Goal: Information Seeking & Learning: Learn about a topic

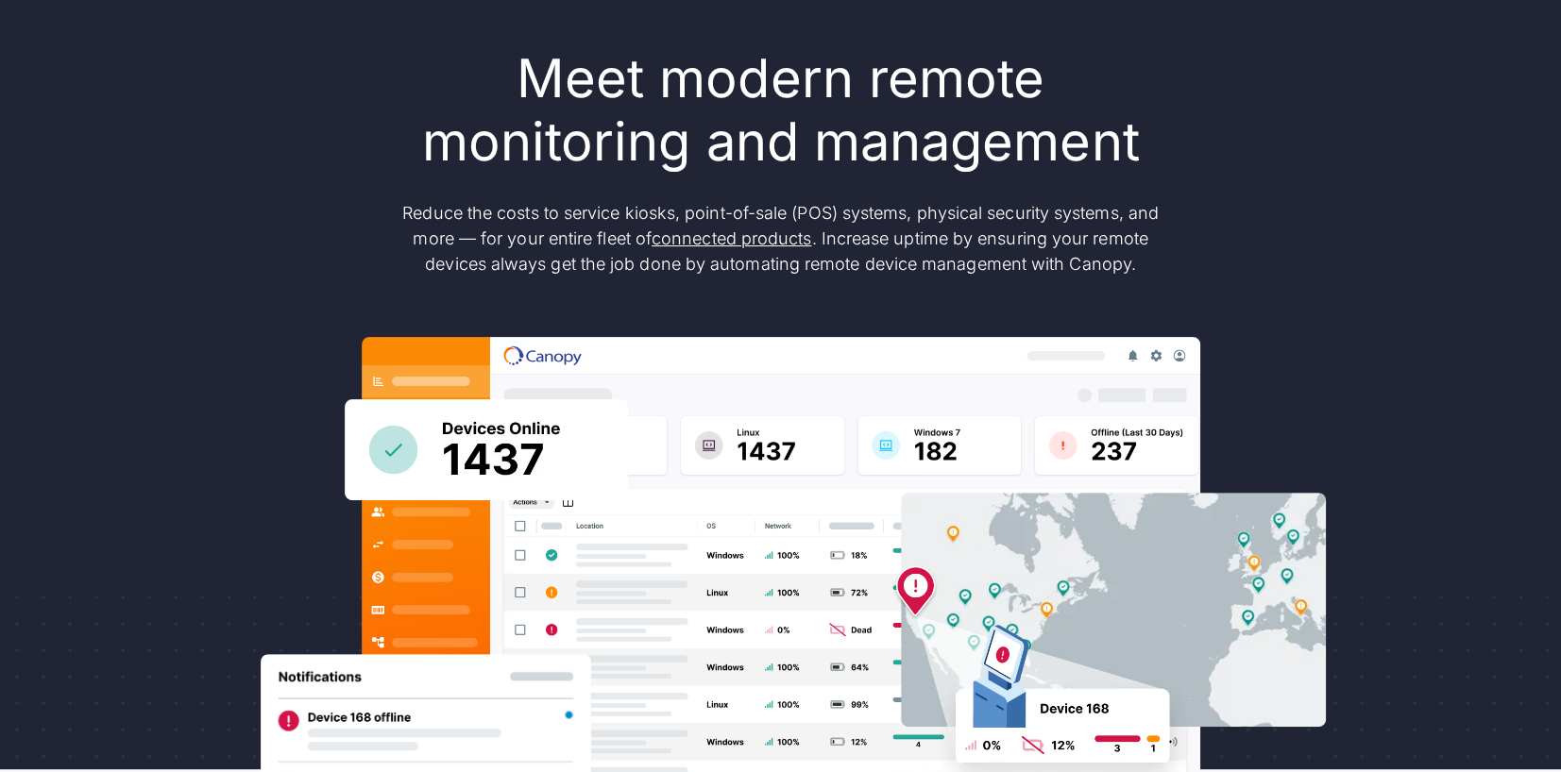
scroll to position [170, 0]
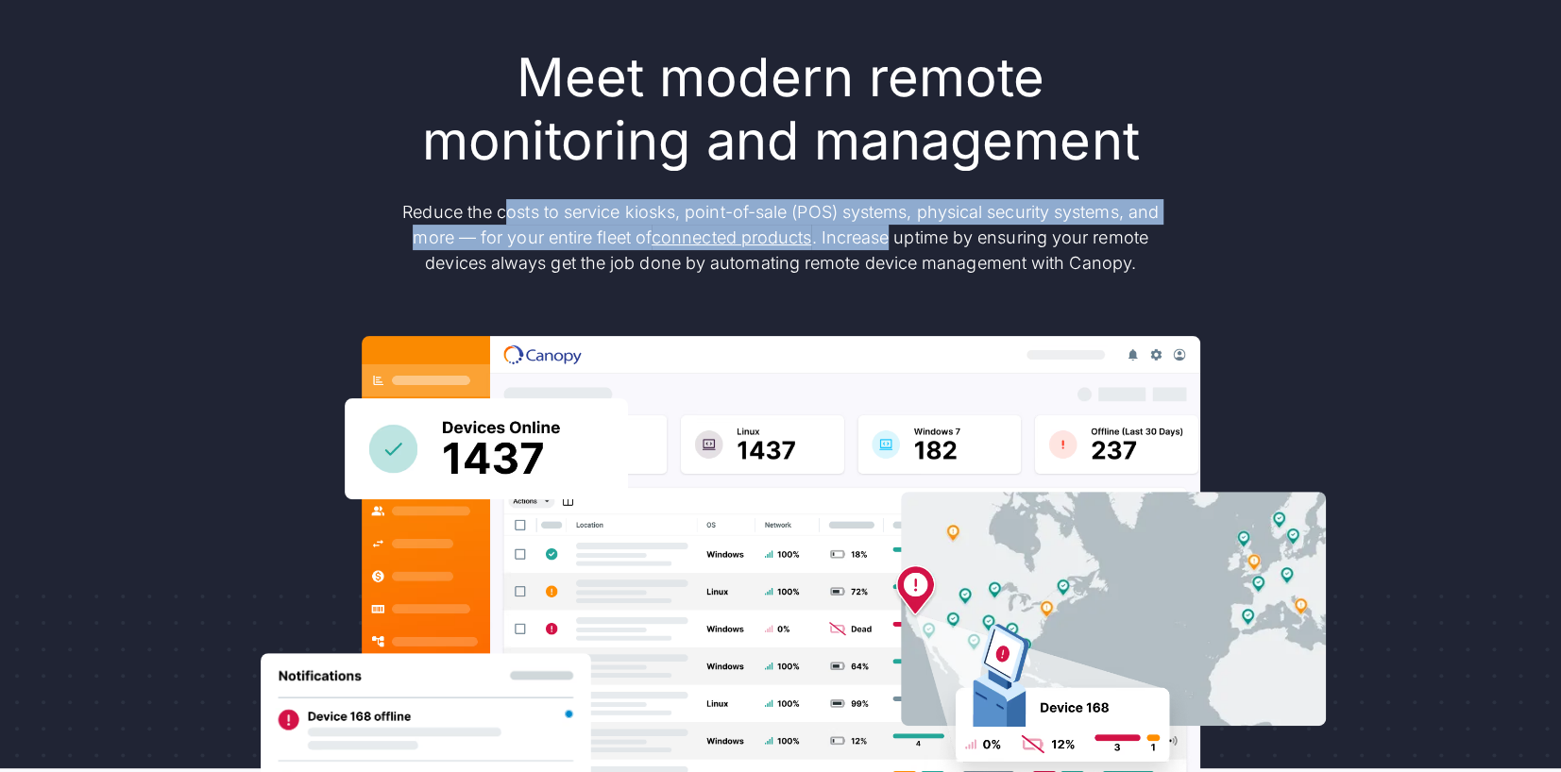
drag, startPoint x: 503, startPoint y: 209, endPoint x: 885, endPoint y: 242, distance: 382.9
click at [885, 242] on p "Reduce the costs to service kiosks, point-of-sale (POS) systems, physical secur…" at bounding box center [780, 237] width 793 height 76
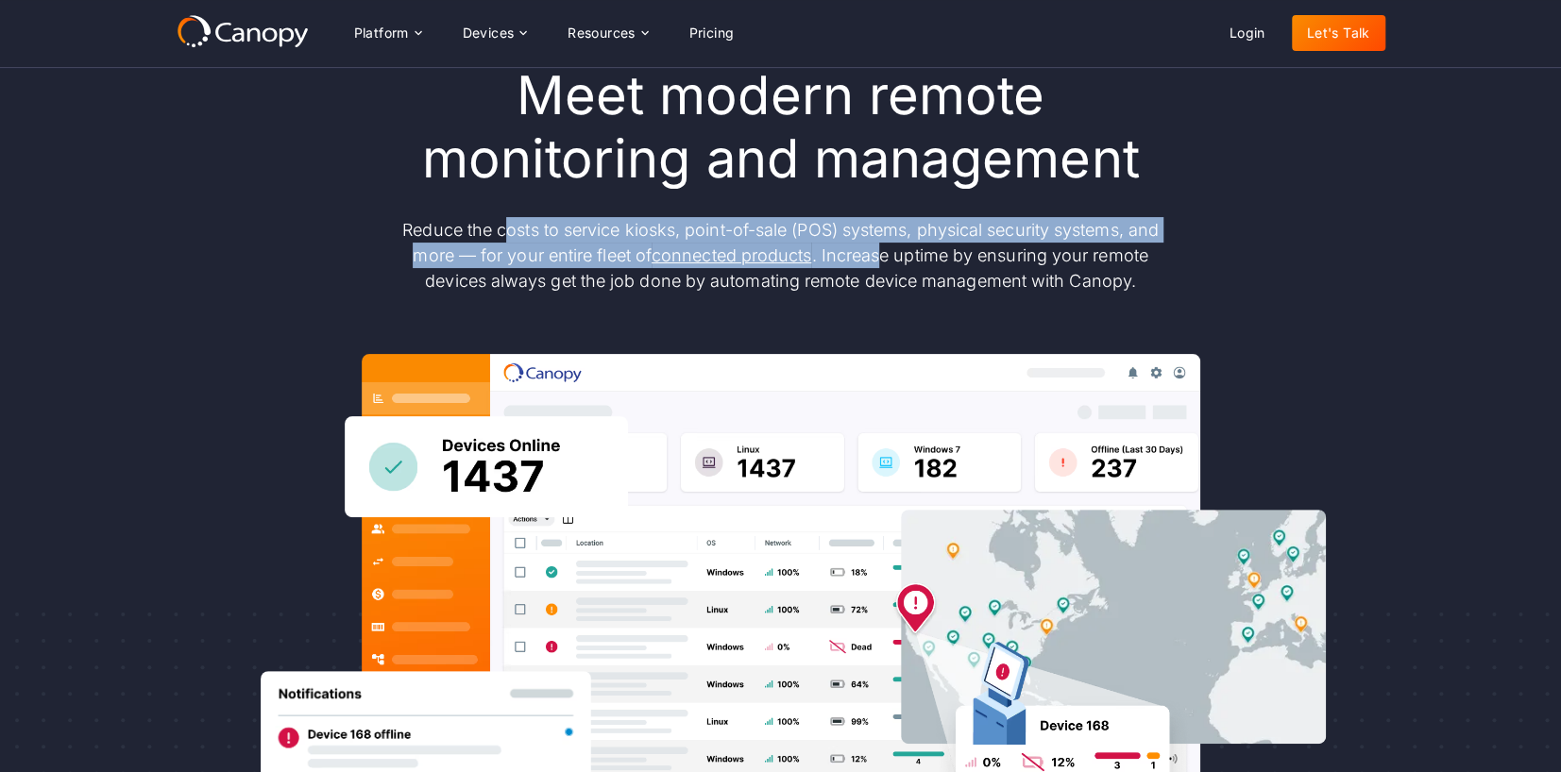
scroll to position [62, 0]
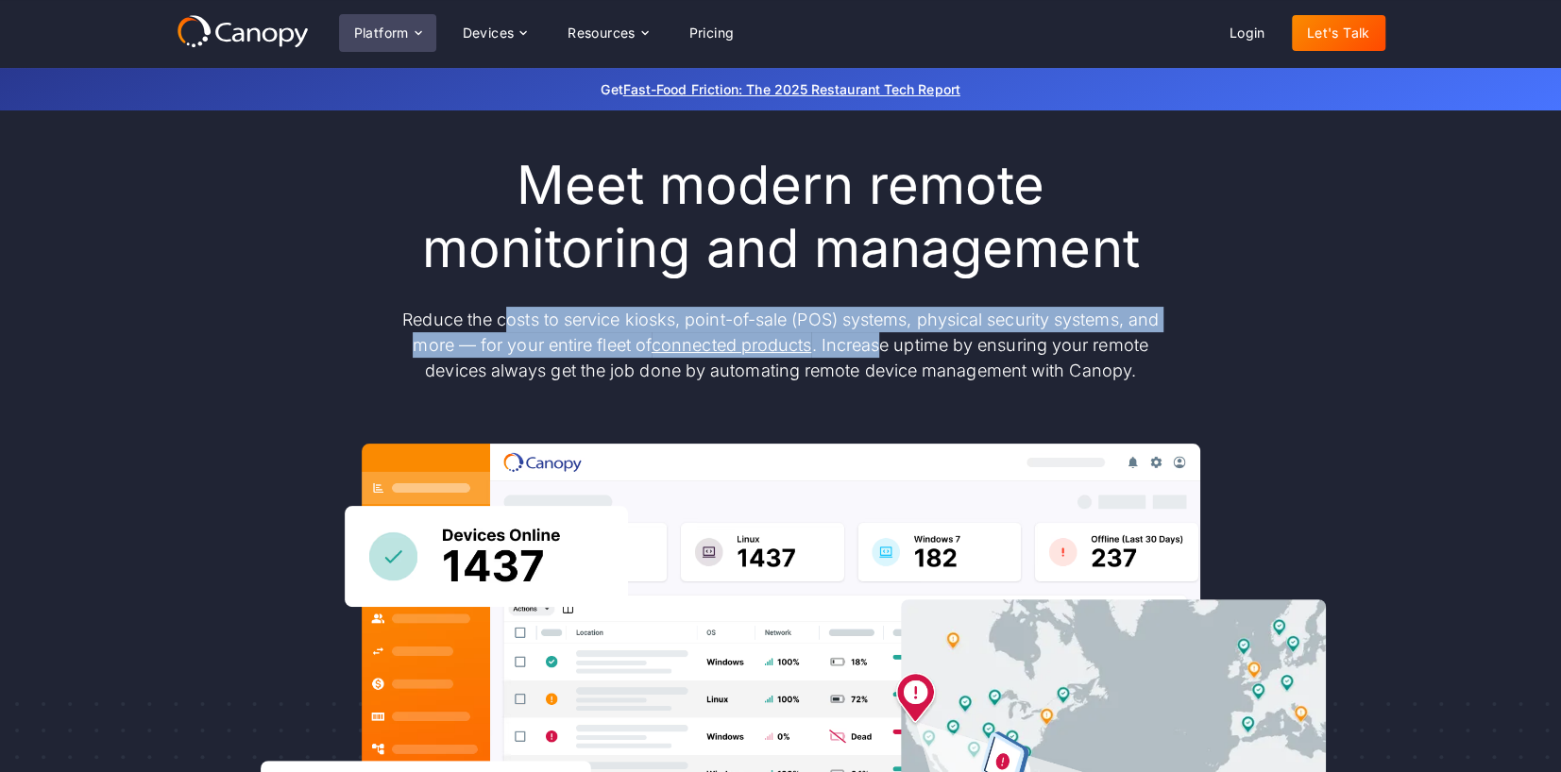
click at [381, 27] on div "Platform" at bounding box center [381, 32] width 55 height 13
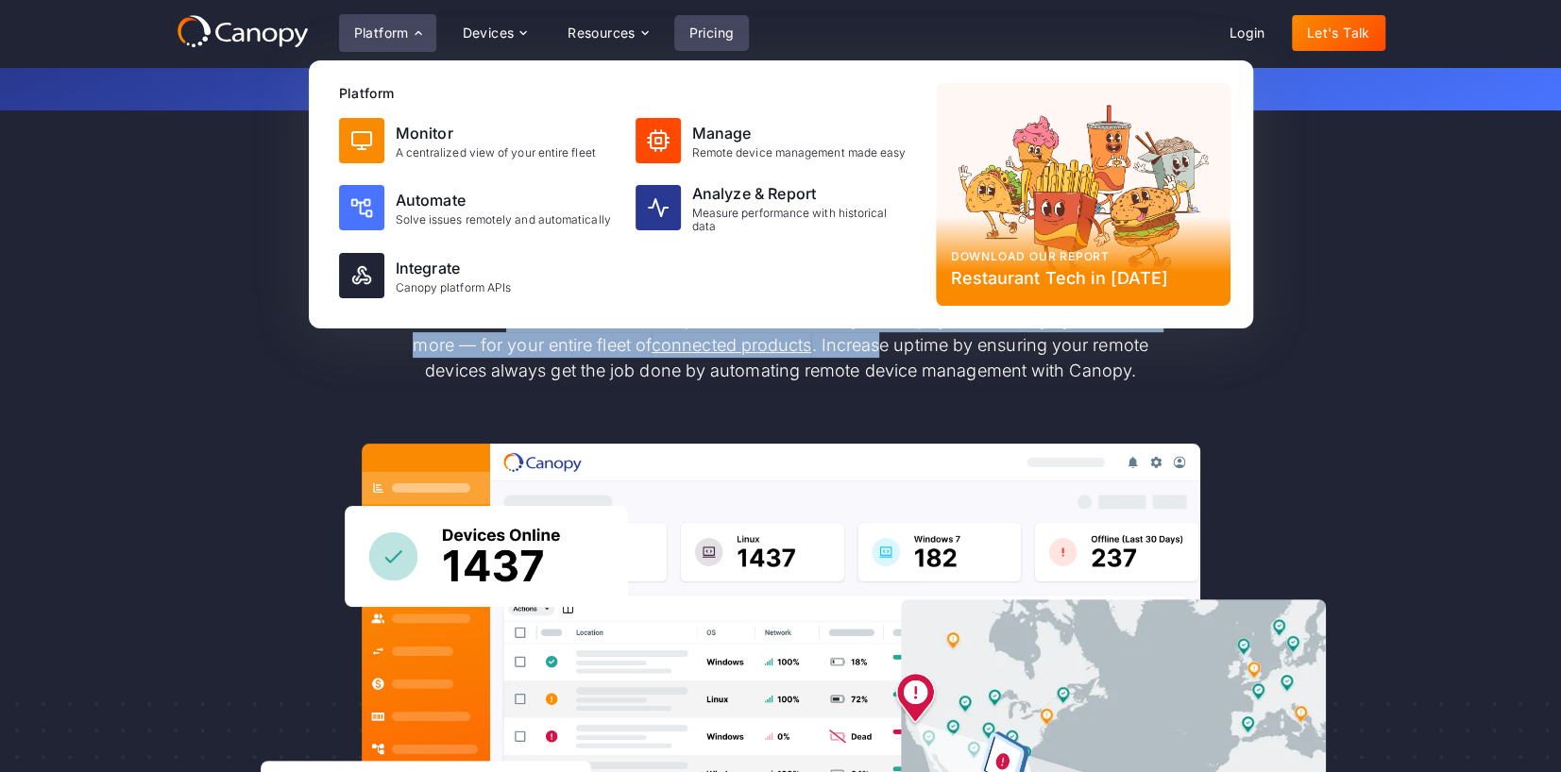
click at [719, 31] on link "Pricing" at bounding box center [712, 33] width 76 height 36
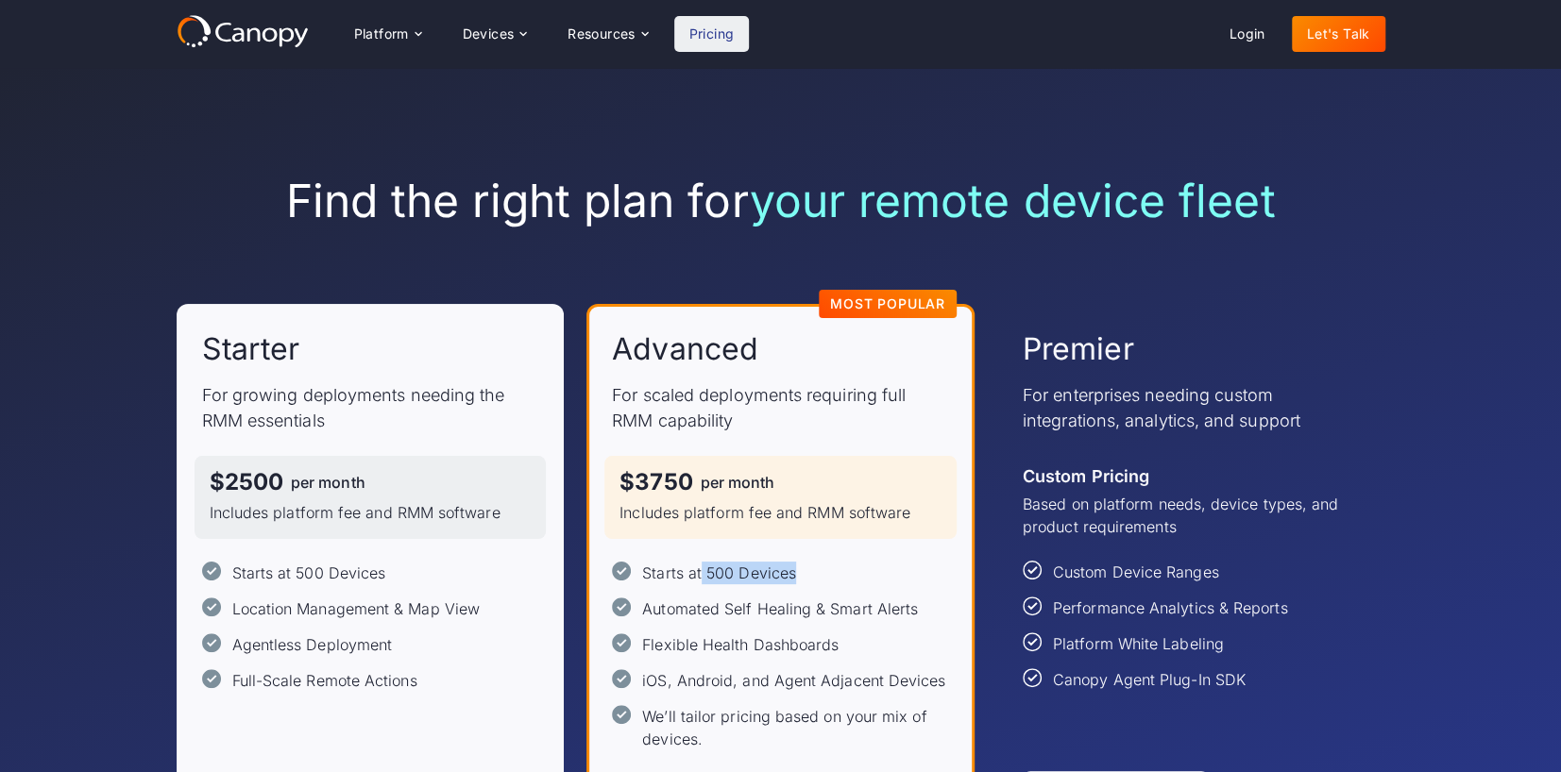
drag, startPoint x: 701, startPoint y: 572, endPoint x: 811, endPoint y: 568, distance: 110.5
click at [811, 568] on div "Starts at 500 Devices Automated Self Healing & Smart Alerts Flexible Health Das…" at bounding box center [780, 656] width 337 height 189
drag, startPoint x: 613, startPoint y: 468, endPoint x: 789, endPoint y: 478, distance: 176.8
click at [789, 478] on div "$3750 per month Includes platform fee and RMM software" at bounding box center [780, 497] width 352 height 83
click at [481, 38] on div "Devices" at bounding box center [489, 33] width 52 height 13
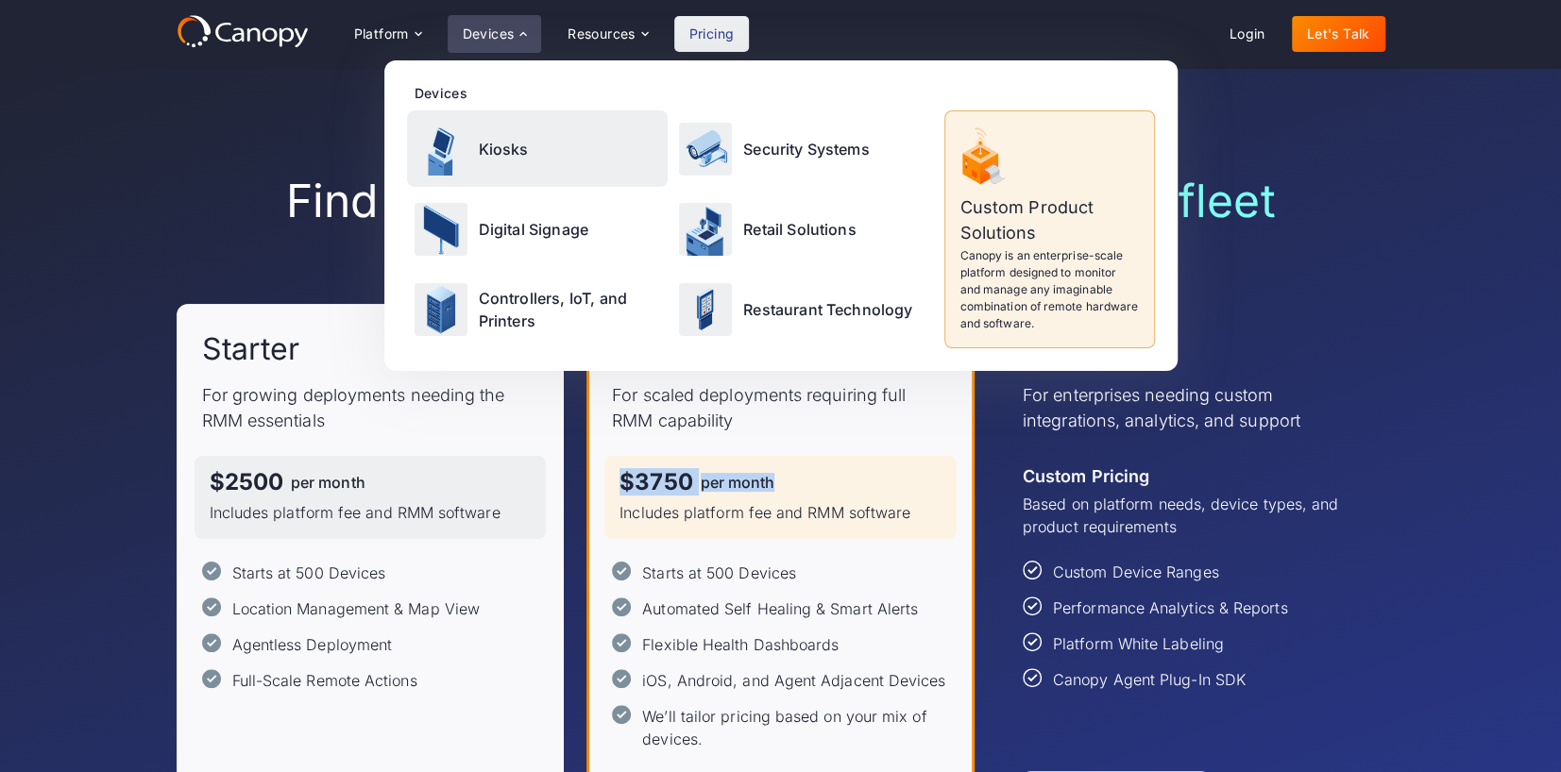
click at [487, 144] on p "Kiosks" at bounding box center [504, 149] width 50 height 23
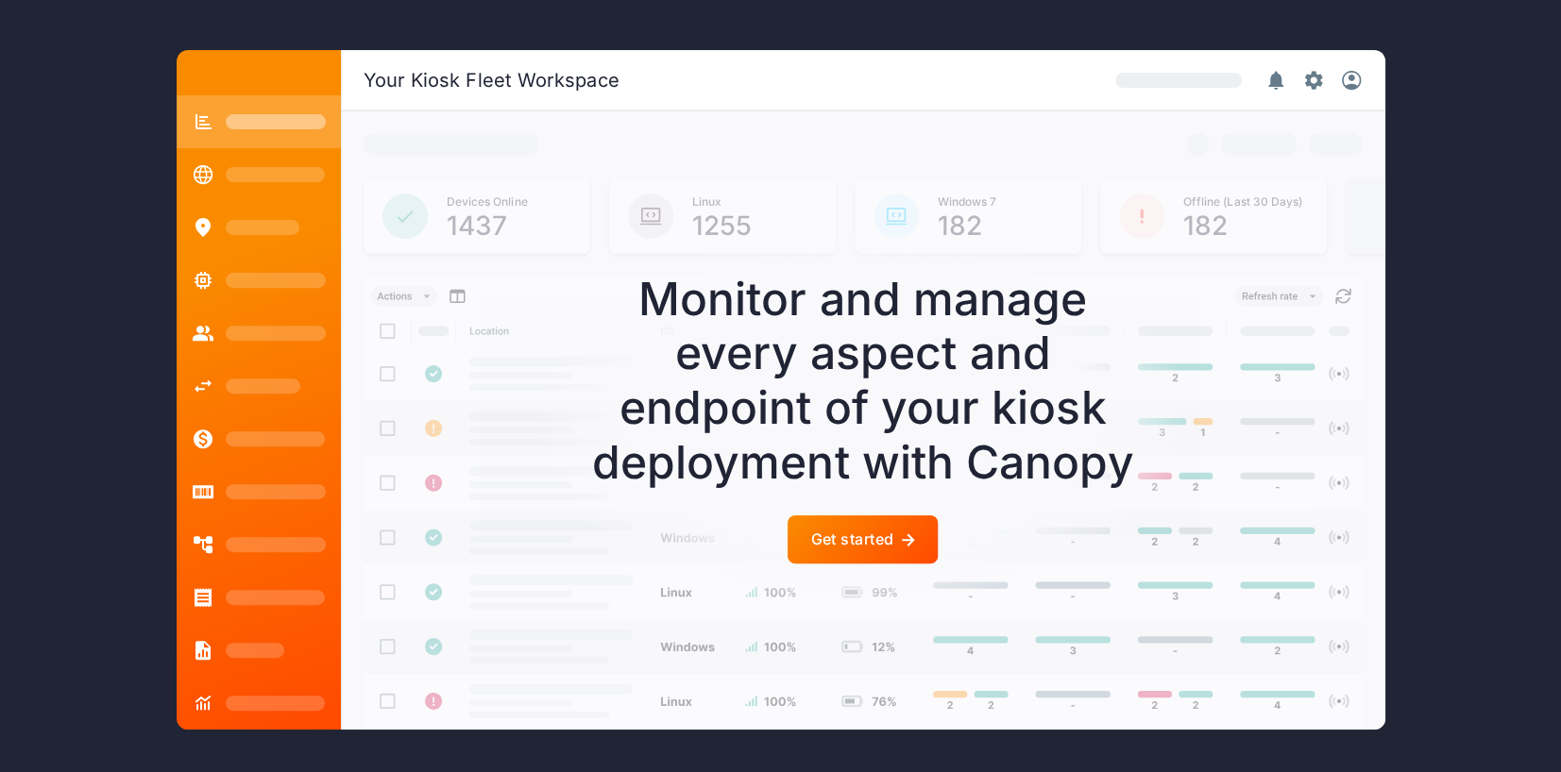
scroll to position [4994, 0]
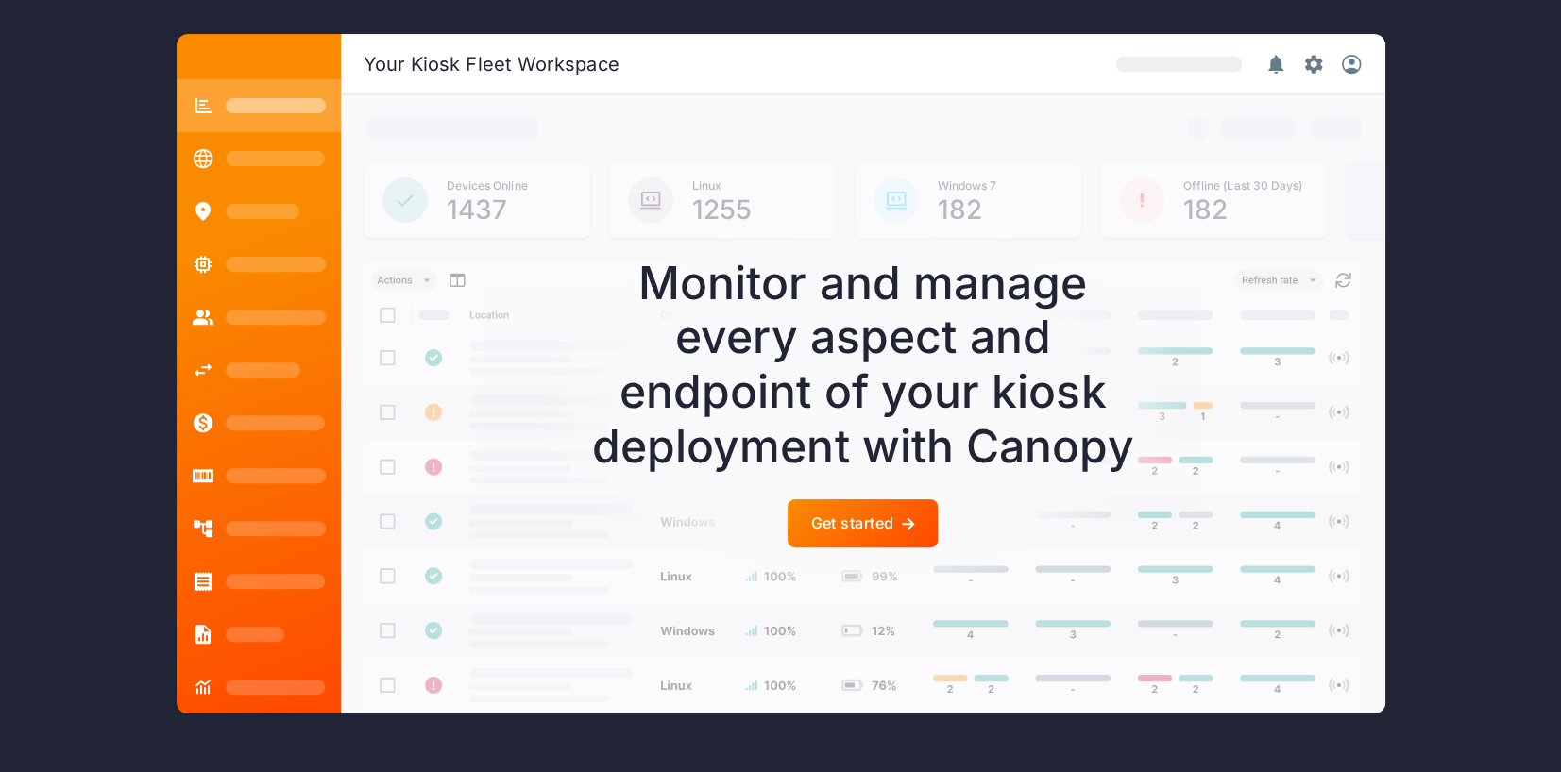
click at [864, 517] on div "Get started" at bounding box center [851, 524] width 83 height 18
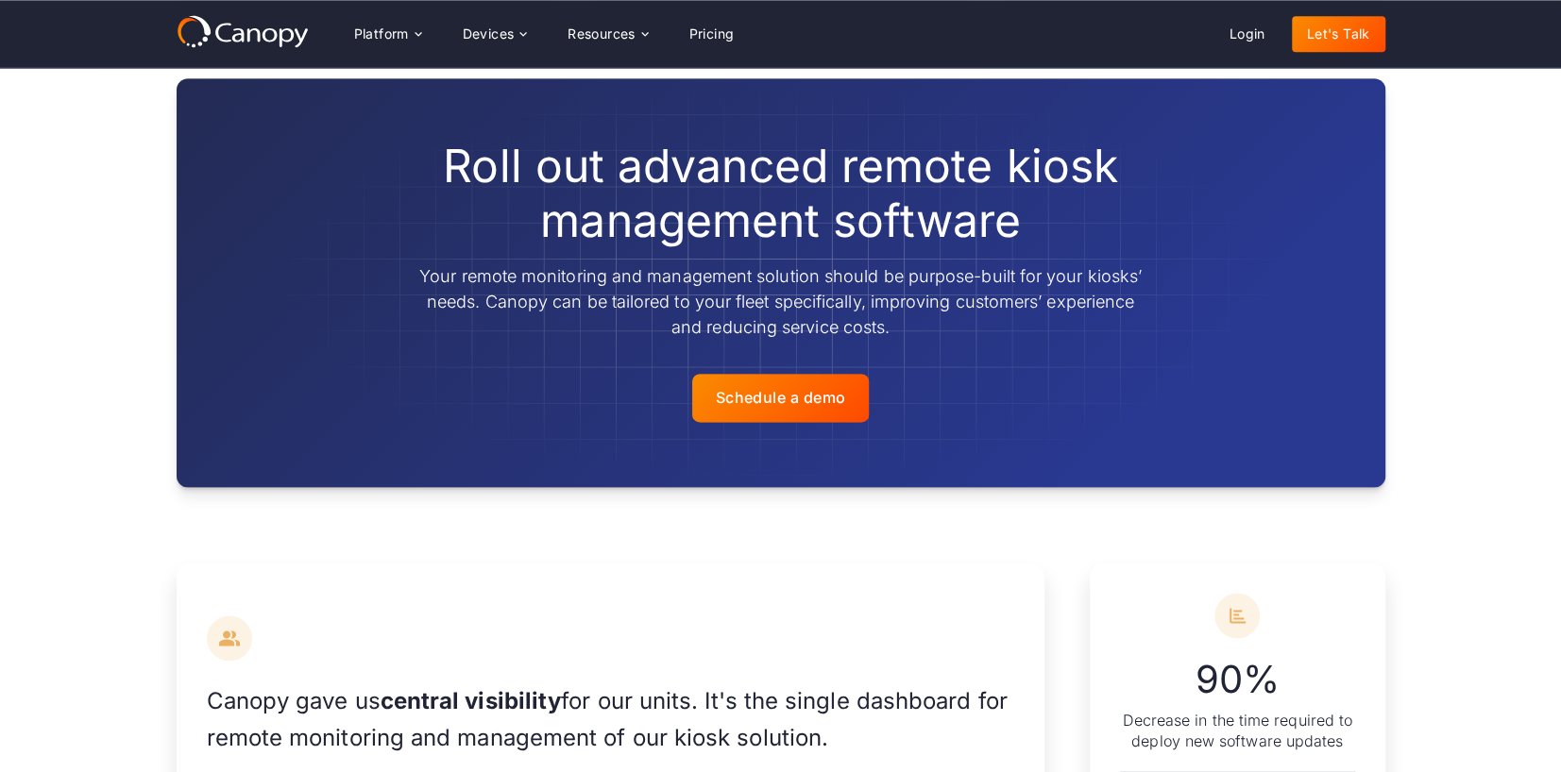
scroll to position [1496, 0]
